Goal: Task Accomplishment & Management: Manage account settings

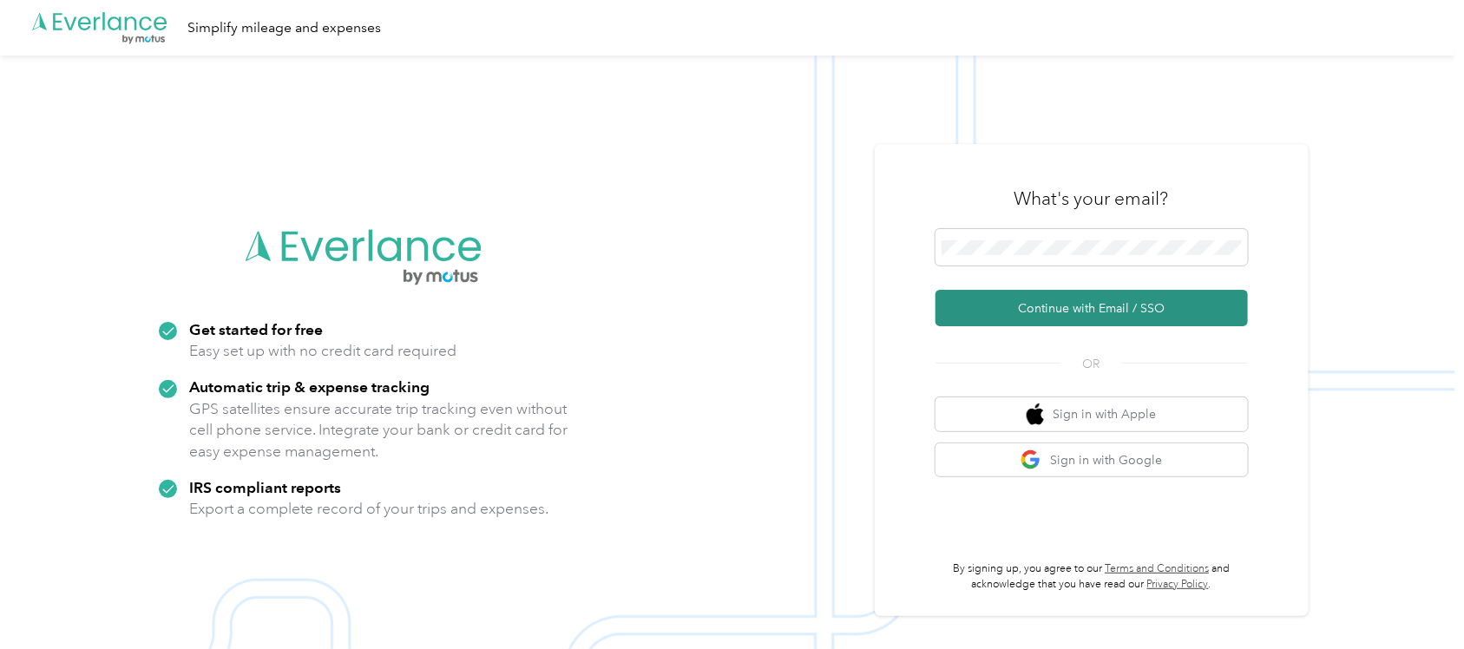
click at [1042, 311] on button "Continue with Email / SSO" at bounding box center [1091, 308] width 312 height 36
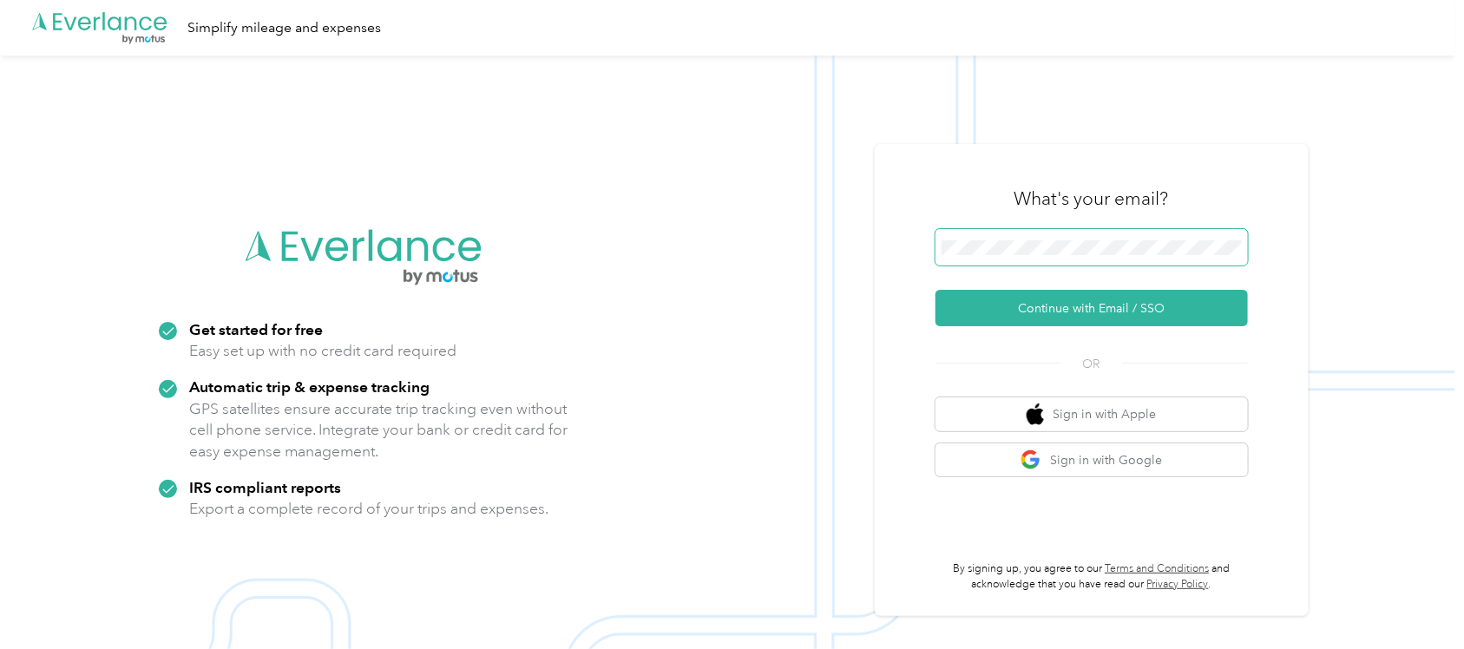
click at [999, 258] on span at bounding box center [1091, 247] width 312 height 36
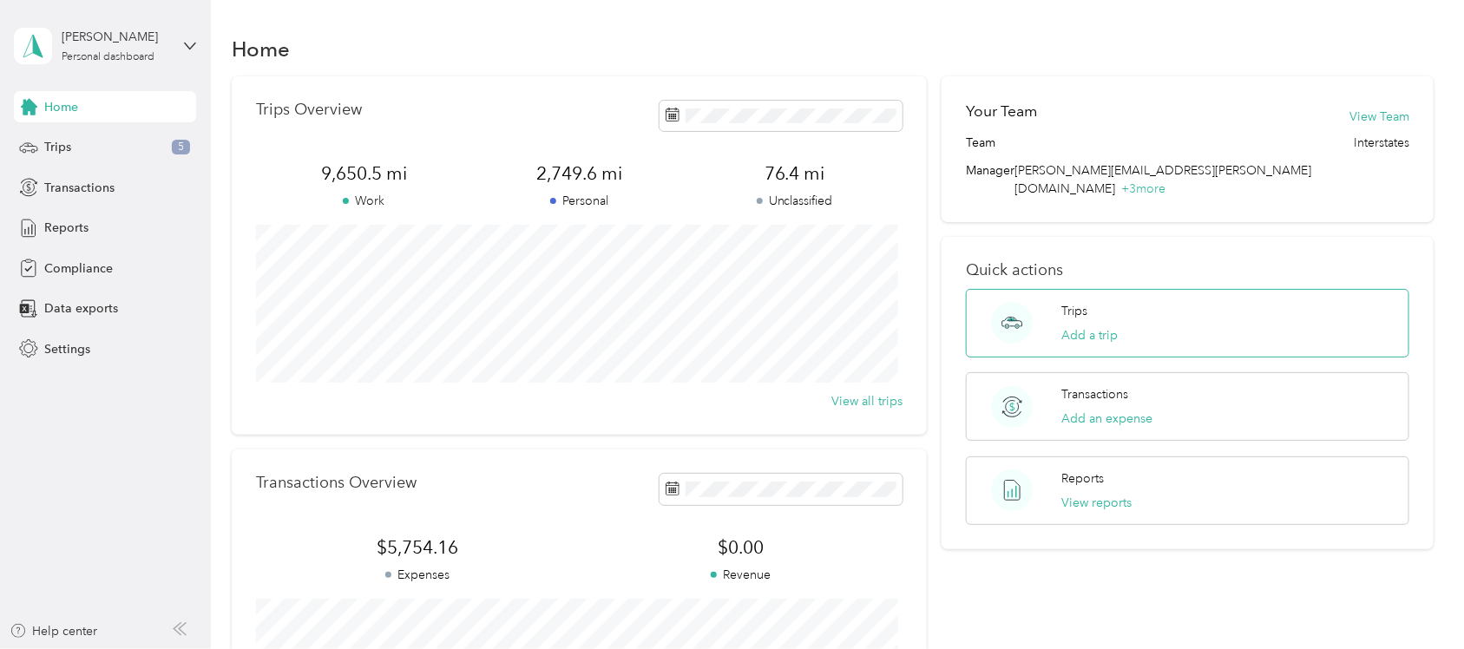
click at [1051, 305] on div "Trips Add a trip" at bounding box center [1187, 323] width 443 height 69
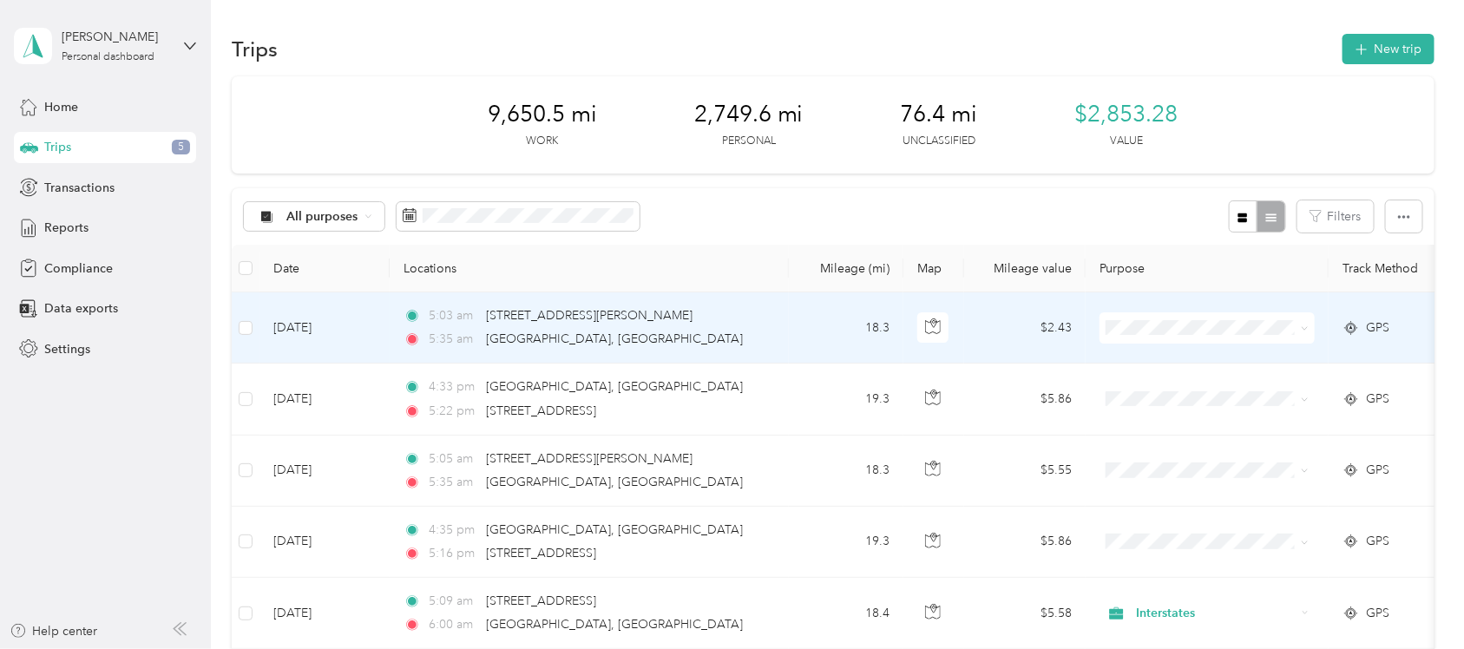
click at [1233, 353] on span "Interstates" at bounding box center [1223, 359] width 160 height 18
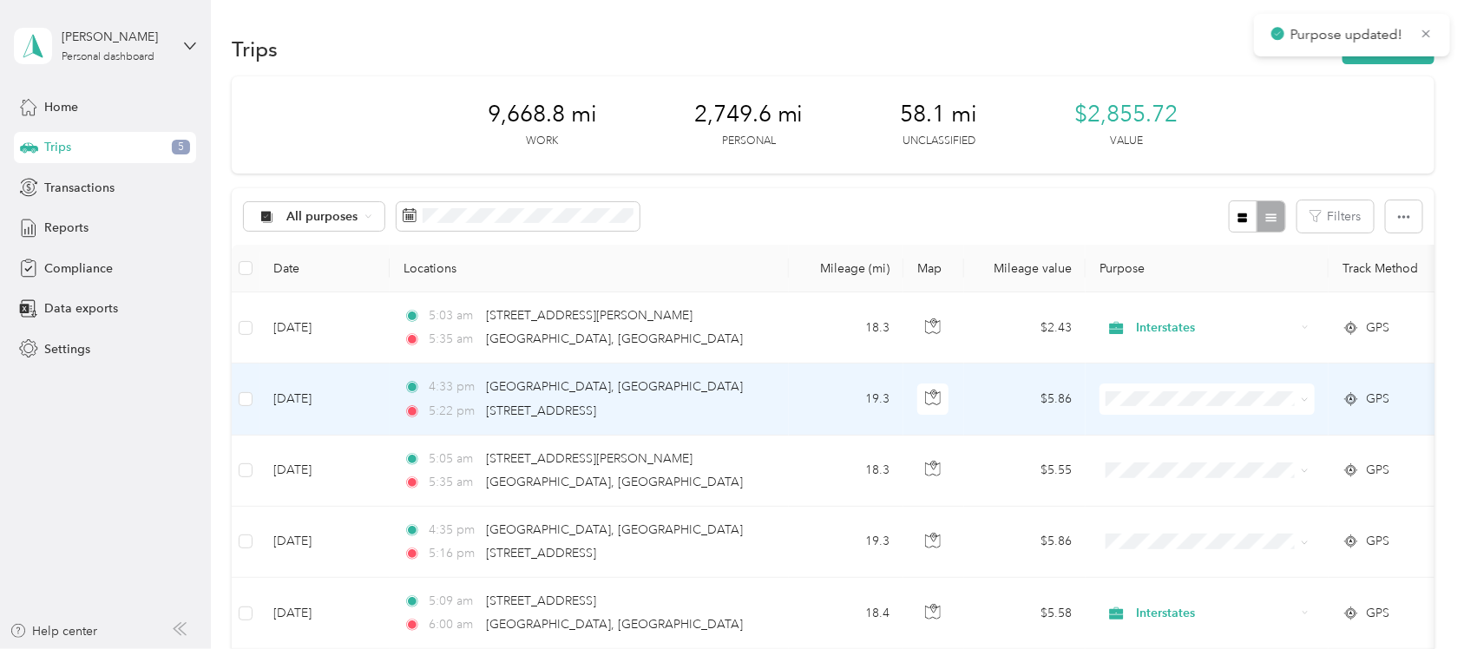
click at [1225, 430] on span "Interstates" at bounding box center [1223, 432] width 160 height 18
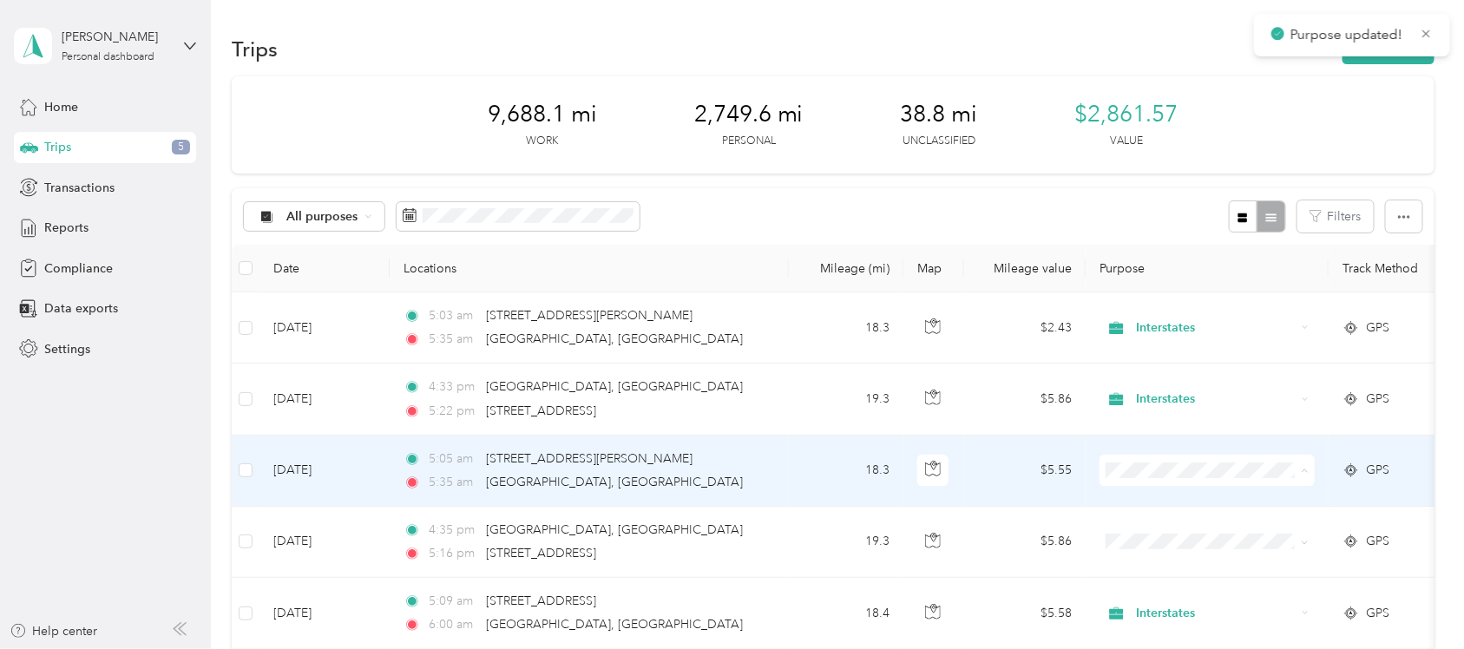
click at [1217, 509] on li "Interstates" at bounding box center [1206, 503] width 215 height 30
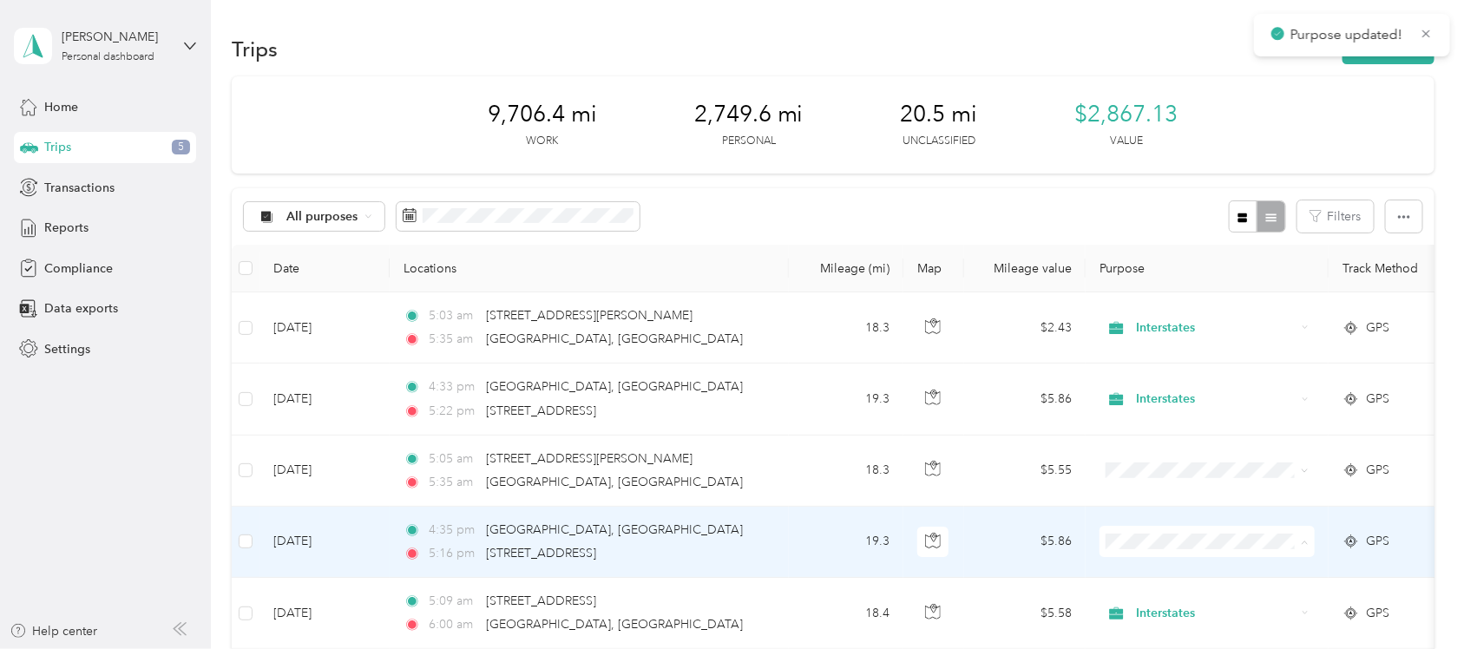
click at [1220, 568] on span "Interstates" at bounding box center [1223, 576] width 160 height 18
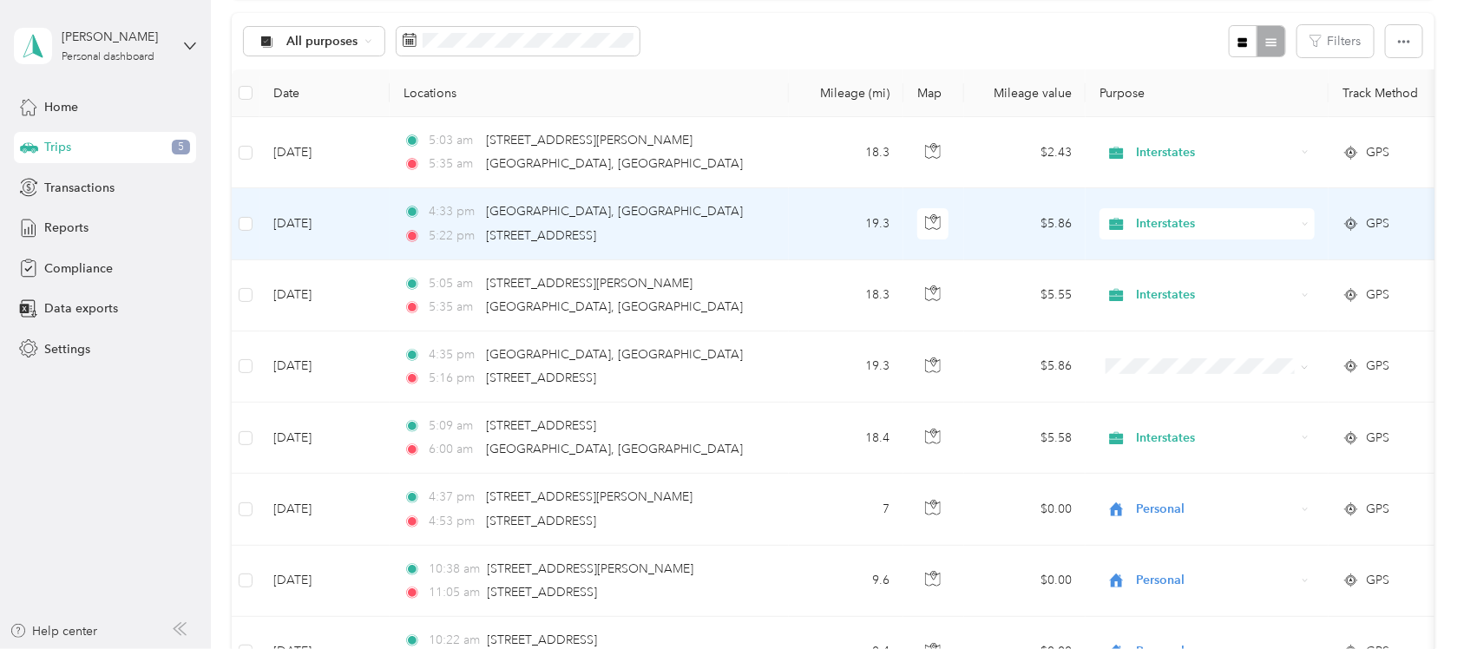
scroll to position [217, 0]
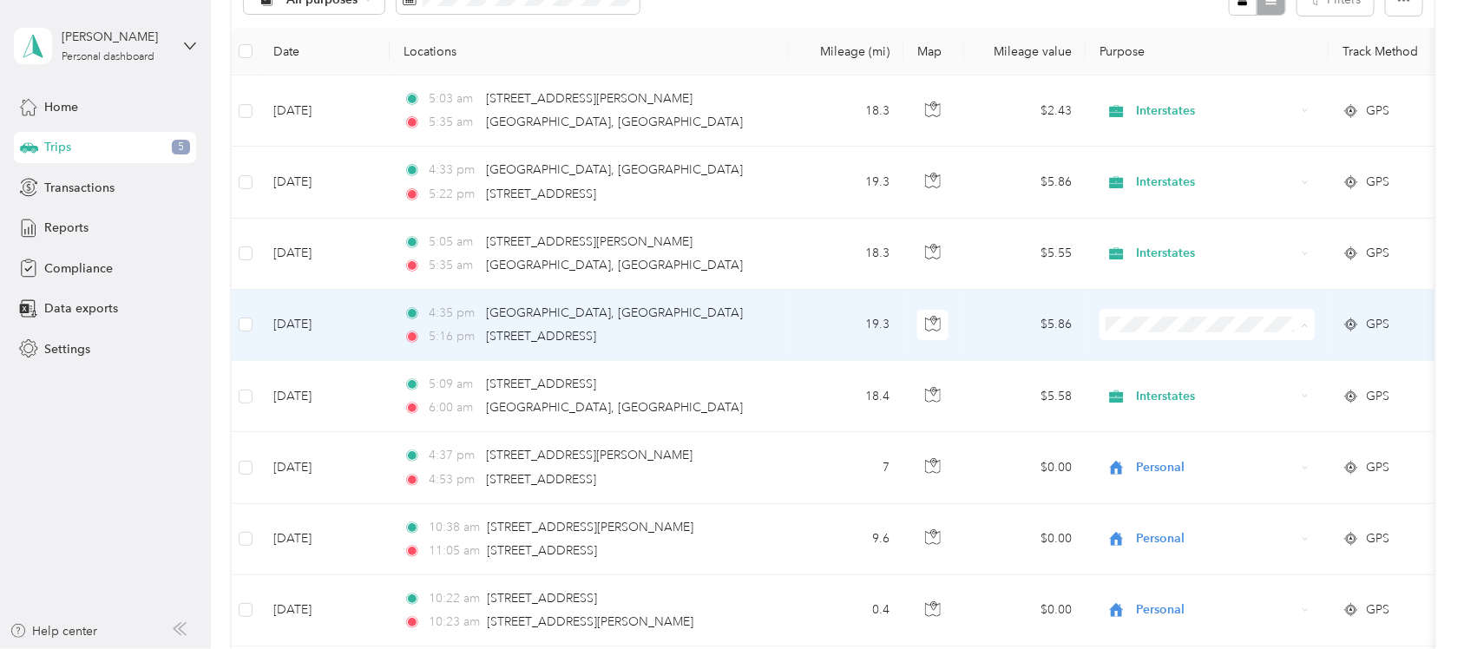
click at [1195, 362] on li "Interstates" at bounding box center [1206, 359] width 215 height 30
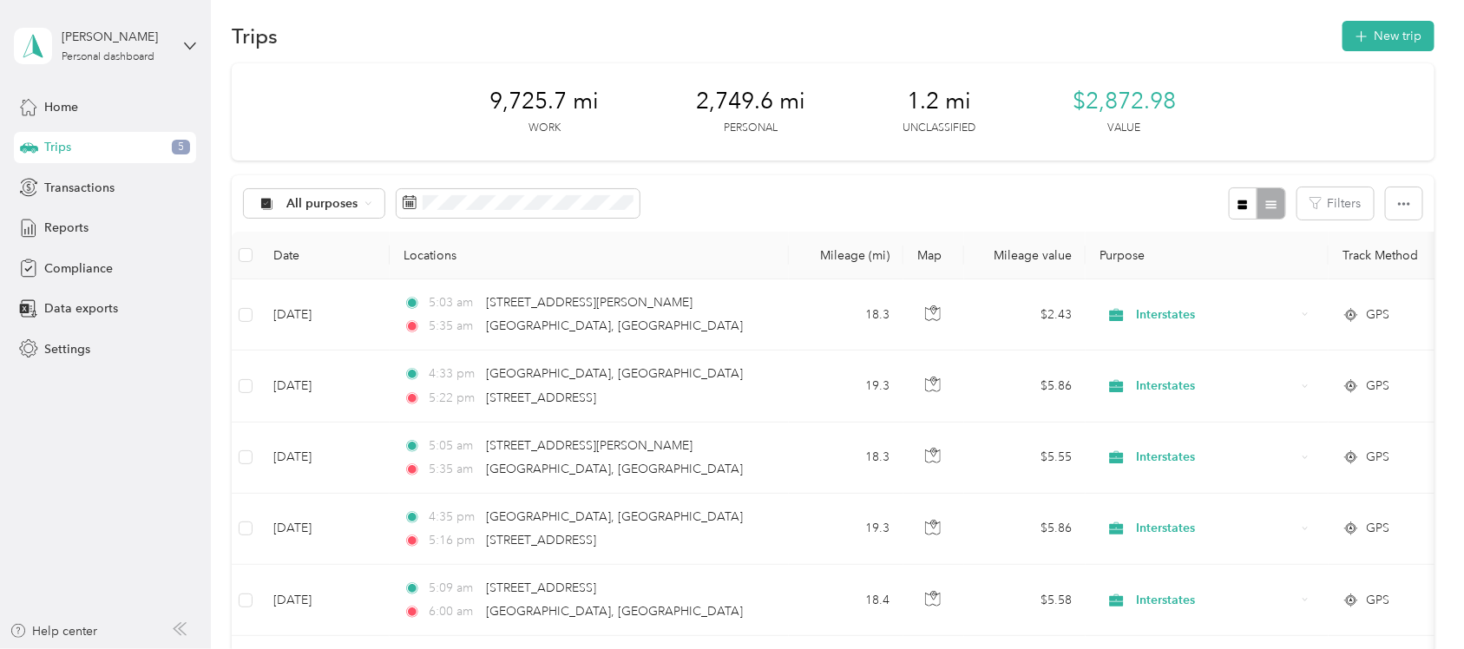
scroll to position [0, 0]
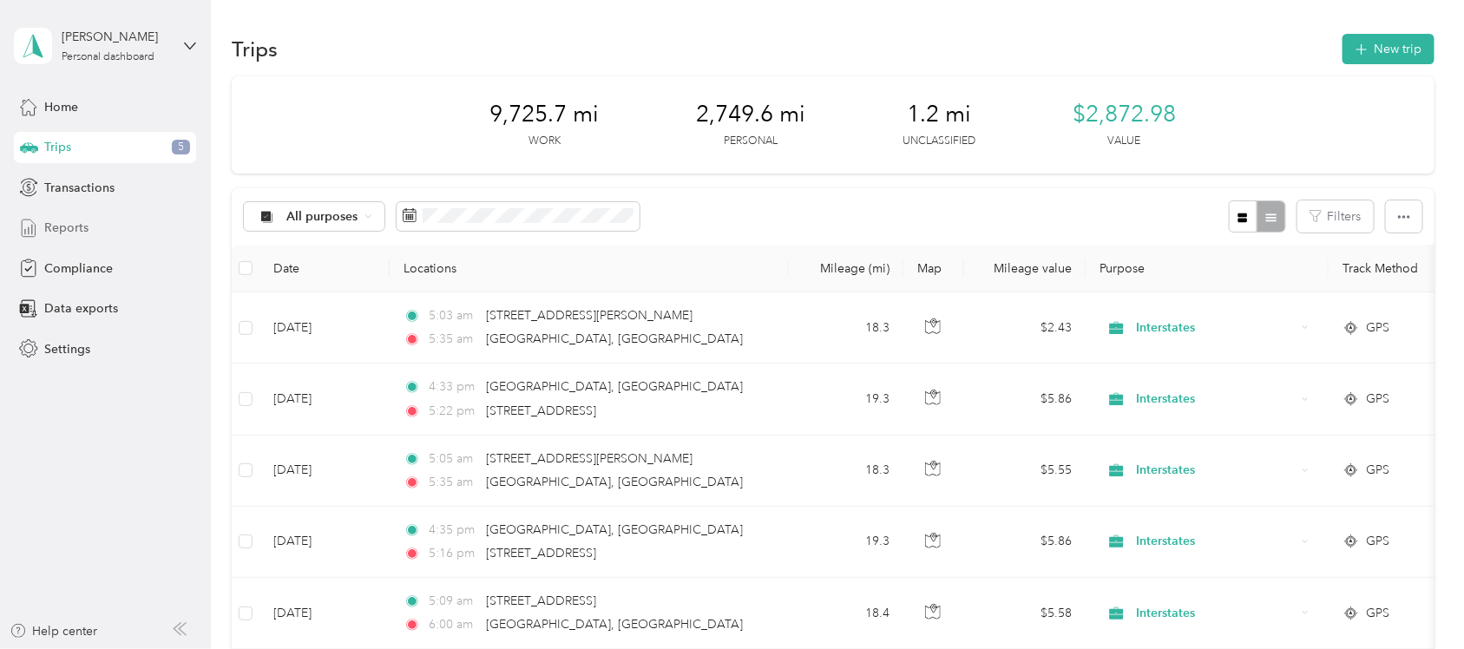
click at [91, 231] on div "Reports" at bounding box center [105, 228] width 182 height 31
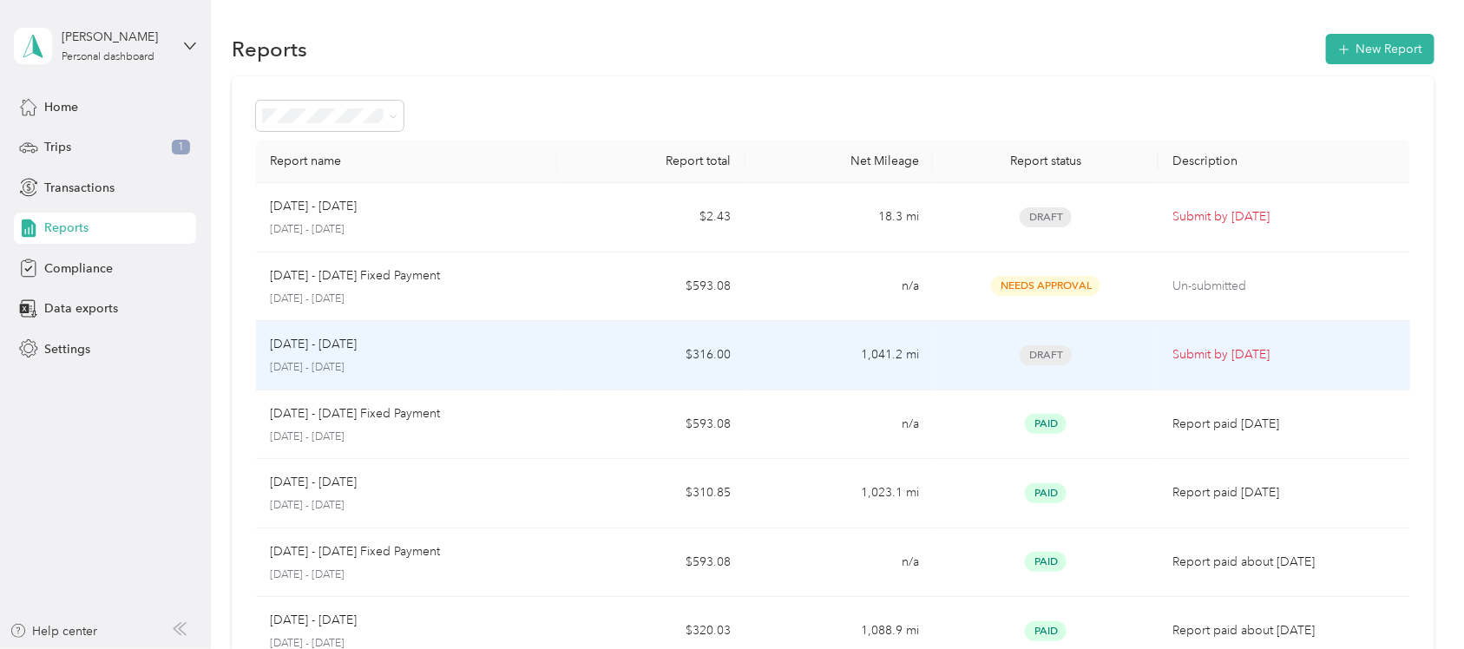
click at [548, 357] on td "Sep 1 - 30, 2025 September 1 - 30, 2025" at bounding box center [406, 355] width 301 height 69
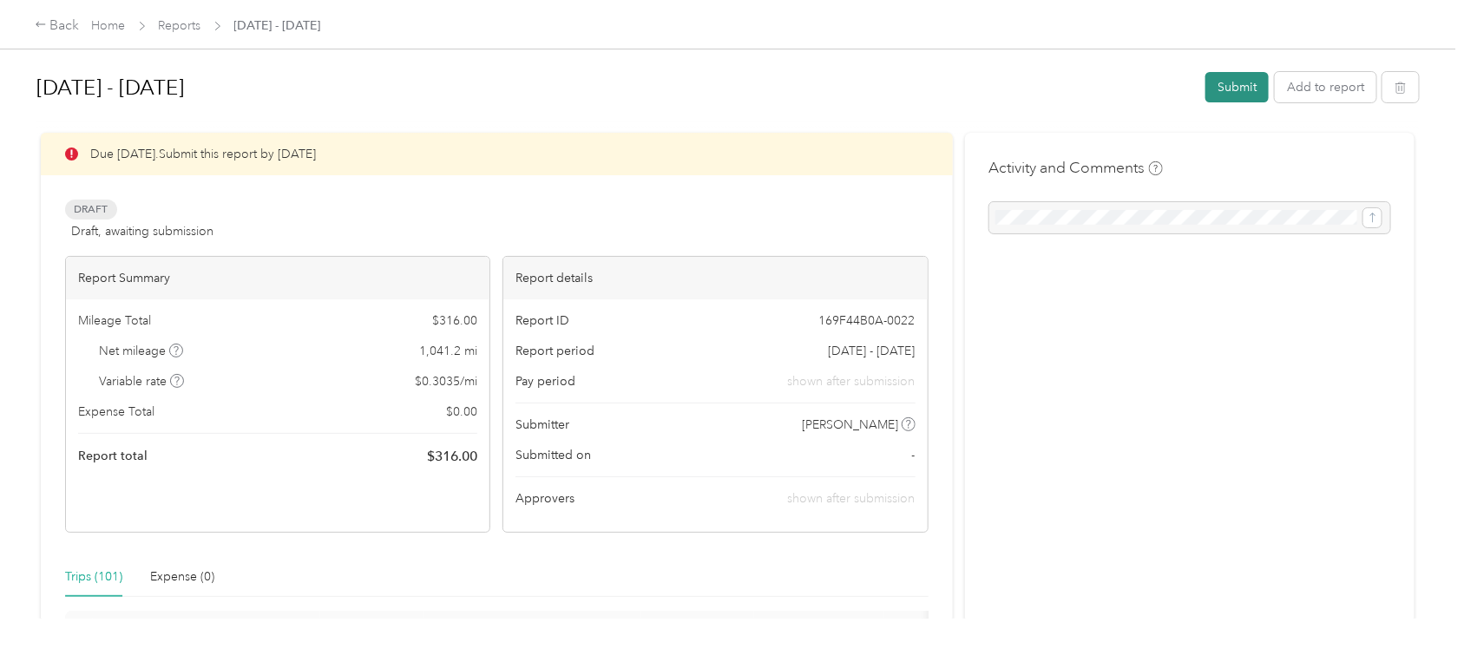
click at [1208, 91] on button "Submit" at bounding box center [1236, 87] width 63 height 30
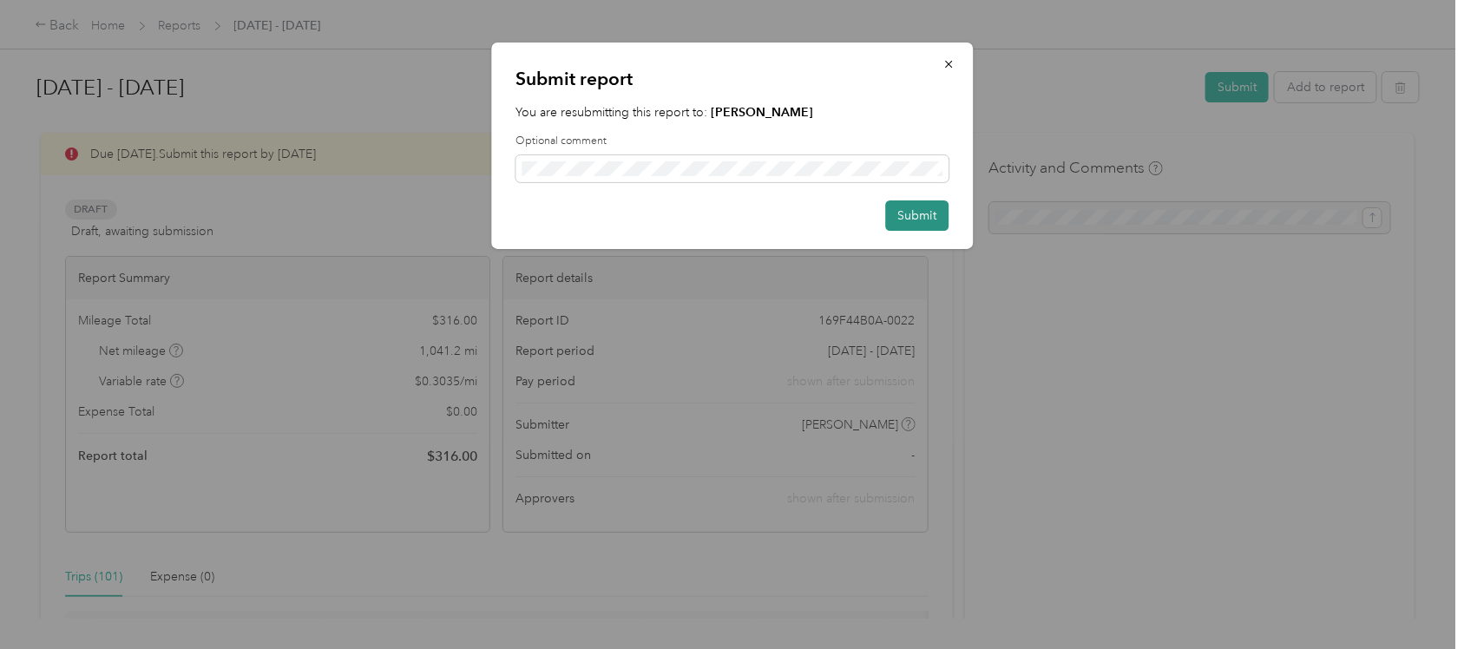
click at [902, 213] on button "Submit" at bounding box center [916, 215] width 63 height 30
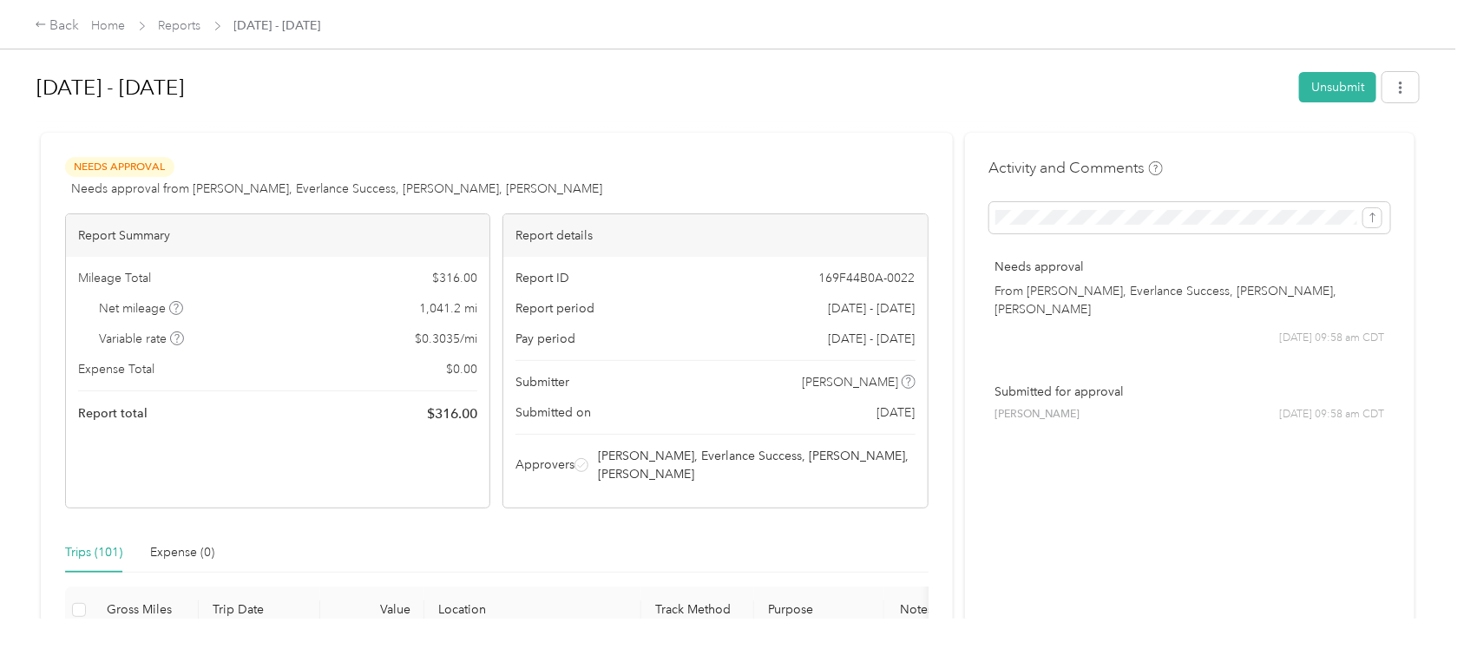
click at [747, 117] on div at bounding box center [727, 125] width 1382 height 18
